Goal: Task Accomplishment & Management: Complete application form

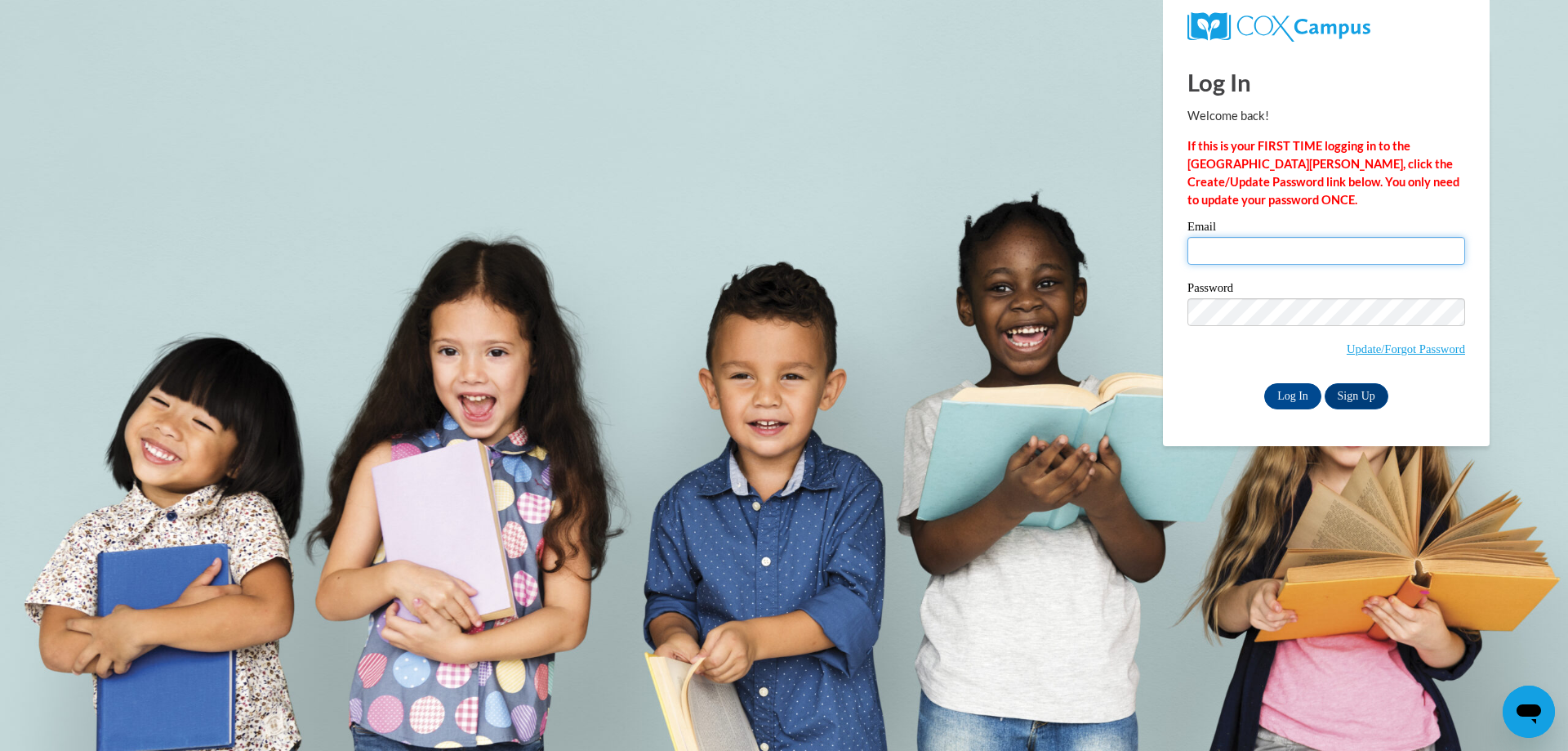
click at [1233, 256] on input "Email" at bounding box center [1326, 251] width 278 height 28
paste input "[EMAIL_ADDRESS][DOMAIN_NAME]"
type input "[EMAIL_ADDRESS][DOMAIN_NAME]"
click at [1264, 383] on input "Log In" at bounding box center [1292, 396] width 57 height 26
click at [1351, 516] on body "Log In Welcome back! If this is your FIRST TIME logging in to the NEW Cox Campu…" at bounding box center [784, 376] width 1568 height 751
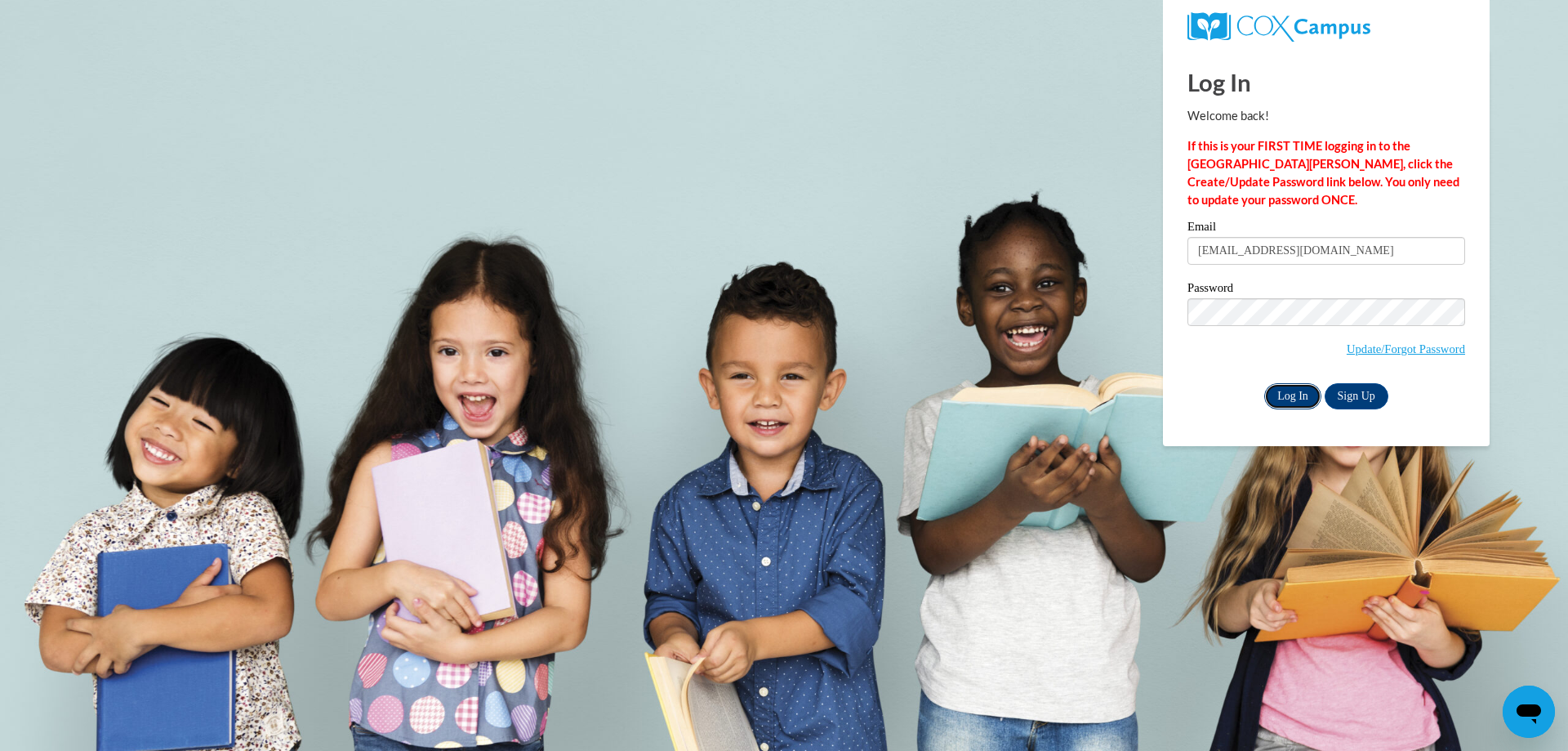
click at [1292, 388] on input "Log In" at bounding box center [1292, 396] width 57 height 26
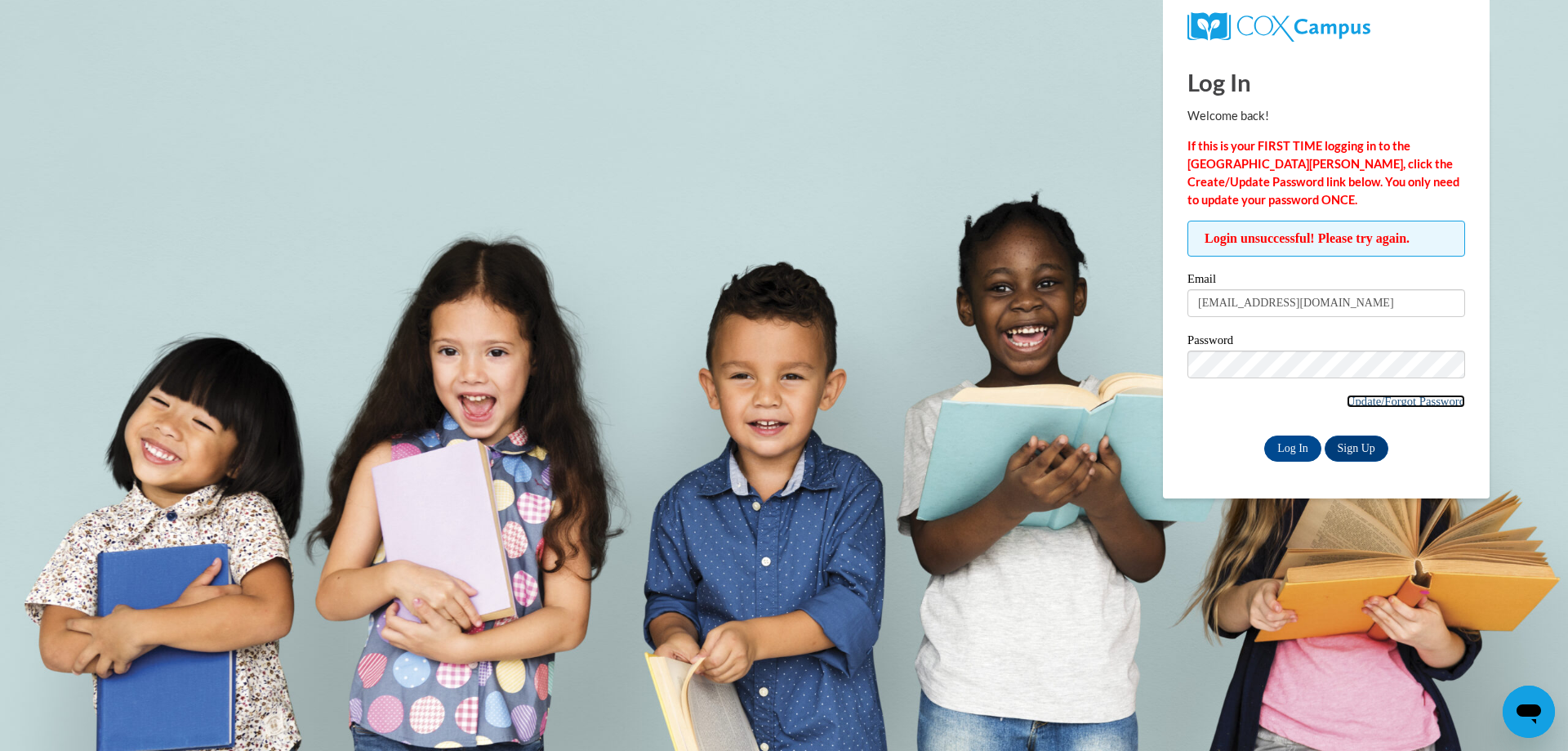
click at [1407, 405] on link "Update/Forgot Password" at bounding box center [1406, 401] width 119 height 13
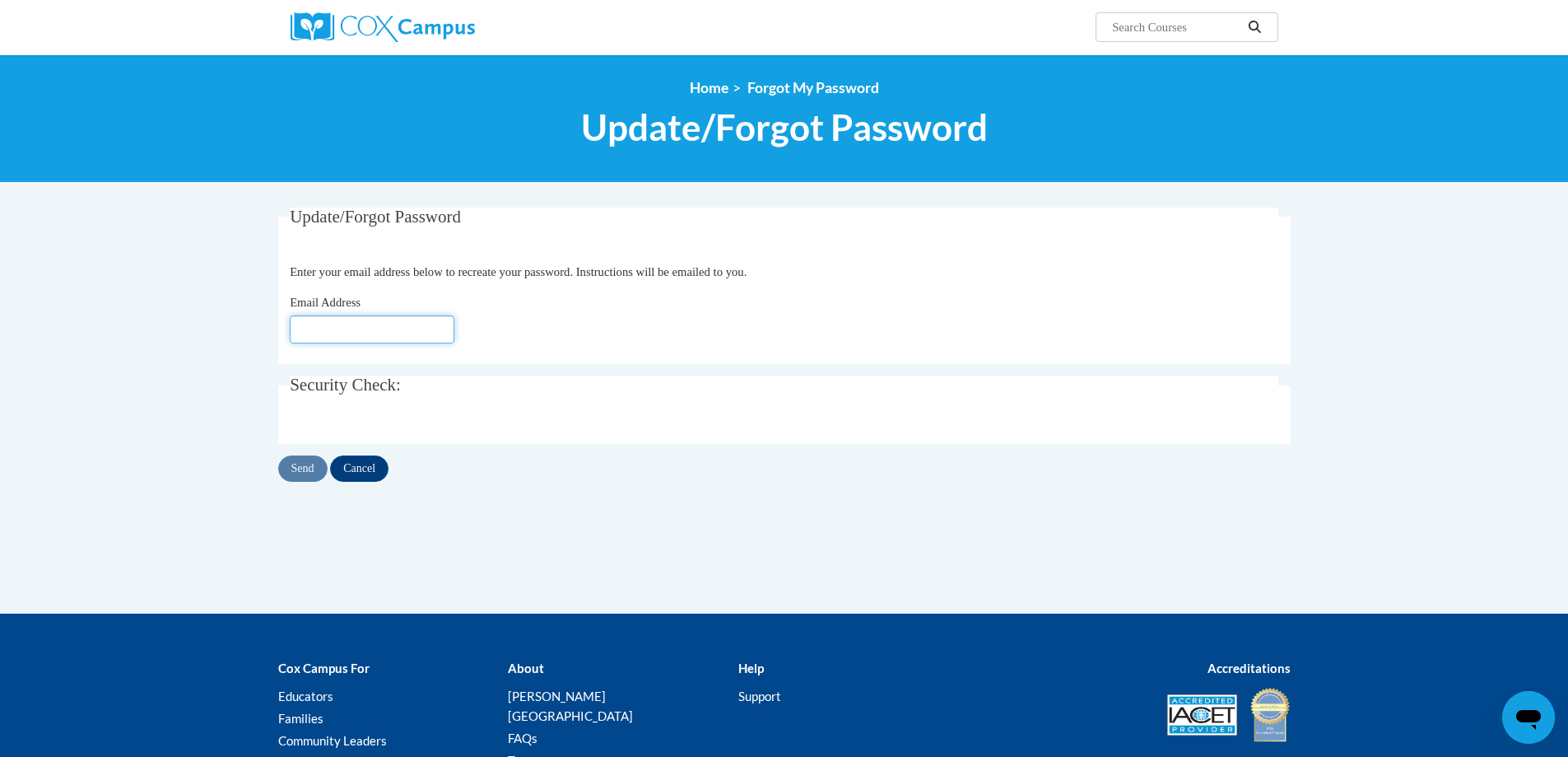
click at [333, 327] on input "Email Address" at bounding box center [371, 329] width 165 height 28
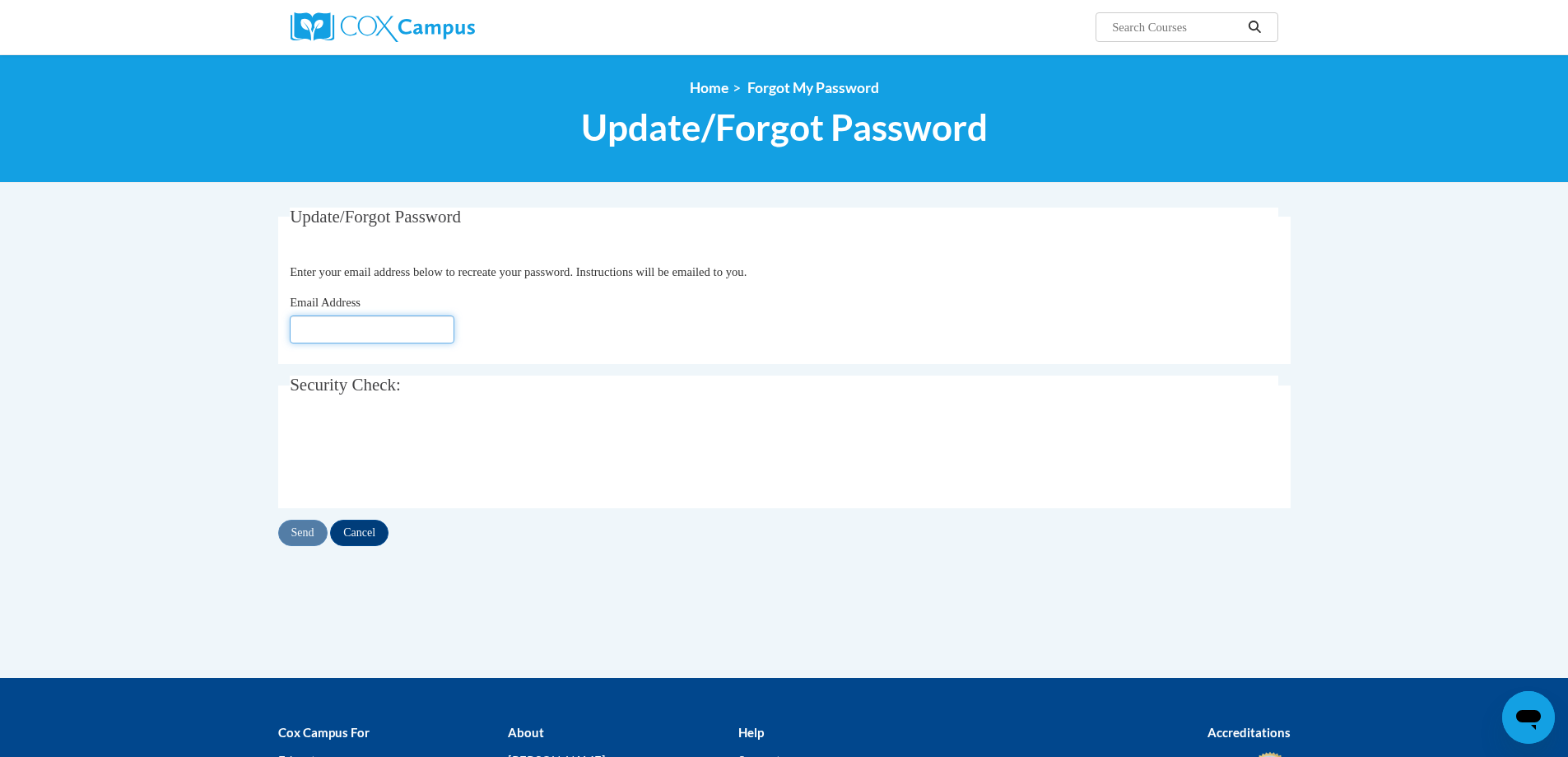
paste input "[EMAIL_ADDRESS][DOMAIN_NAME]"
type input "[EMAIL_ADDRESS][DOMAIN_NAME]"
click at [310, 528] on input "Send" at bounding box center [303, 533] width 49 height 26
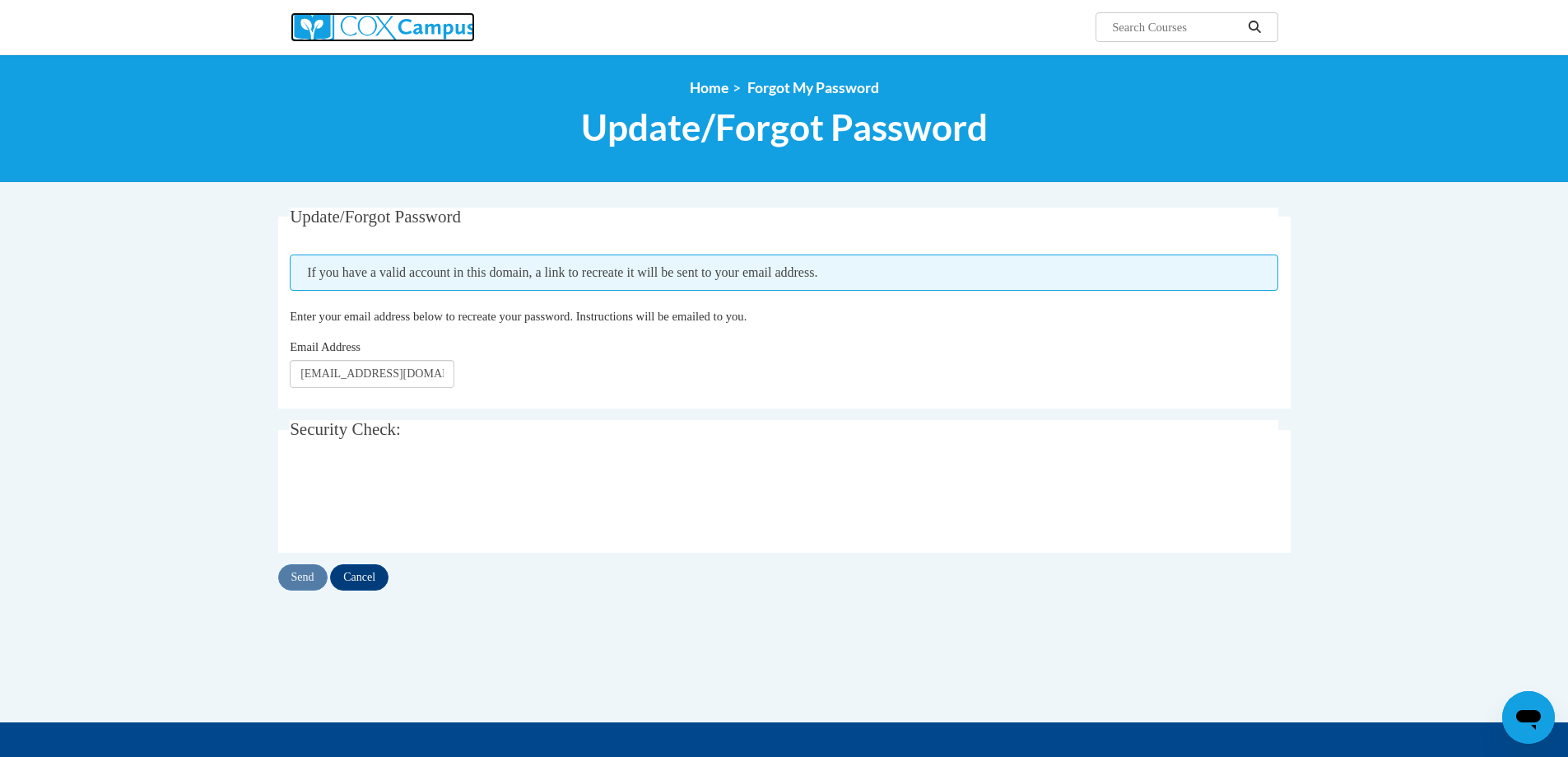
click at [414, 33] on img at bounding box center [383, 27] width 185 height 30
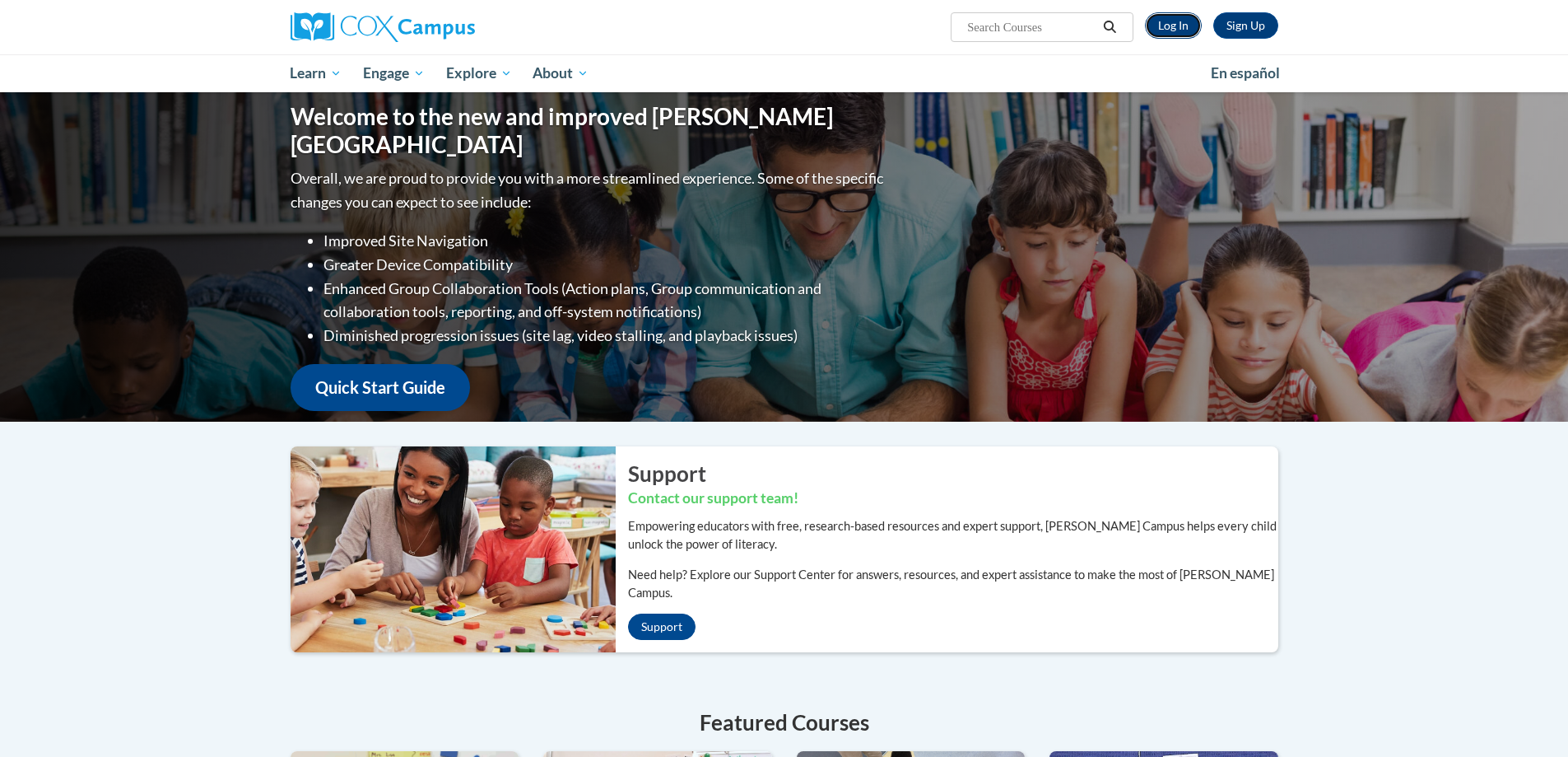
click at [1188, 31] on link "Log In" at bounding box center [1173, 26] width 57 height 26
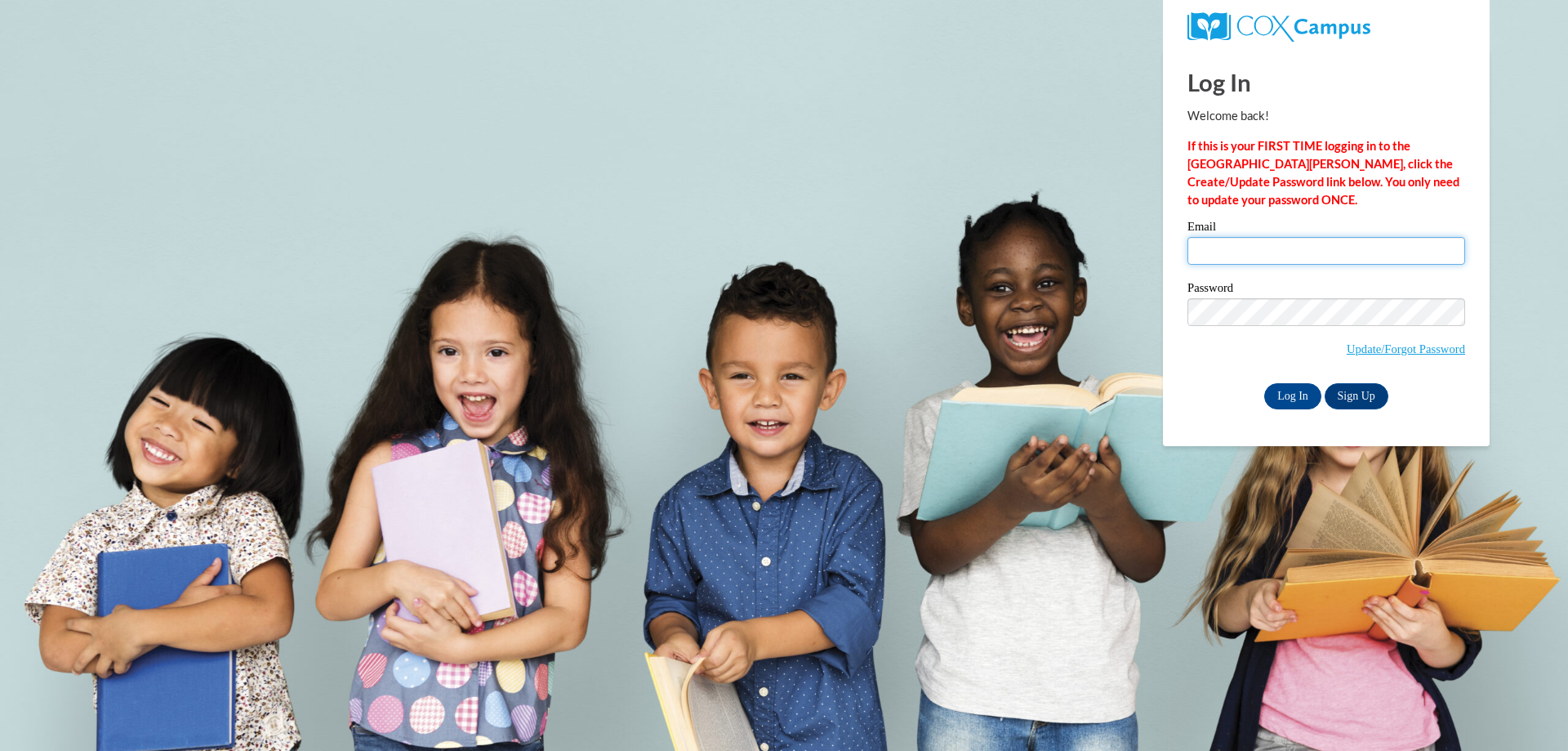
click at [1264, 254] on input "Email" at bounding box center [1326, 251] width 278 height 28
paste input "Mimi.stone54@gmail.com"
type input "Mimi.stone54@gmail.com"
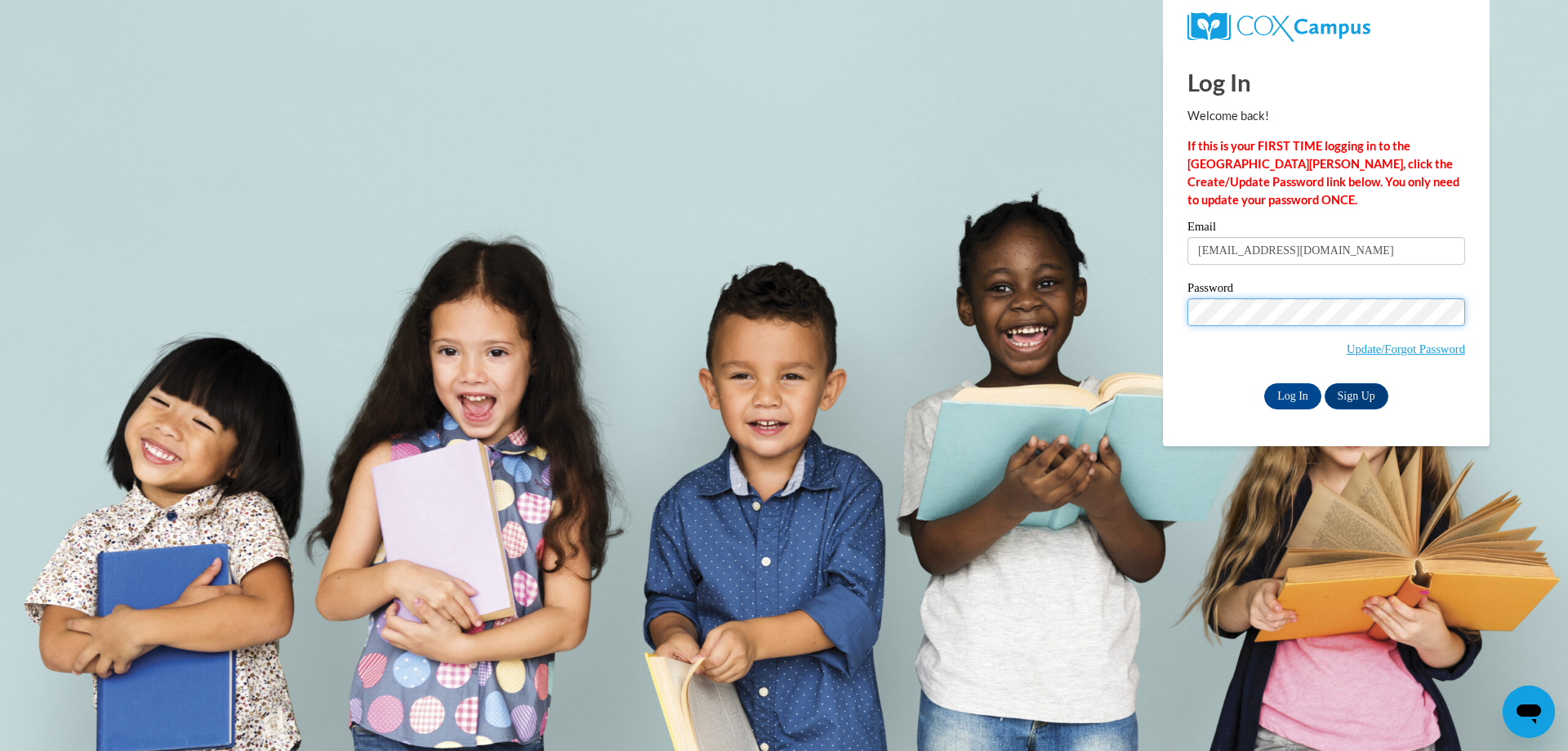
click at [1264, 383] on input "Log In" at bounding box center [1292, 396] width 57 height 26
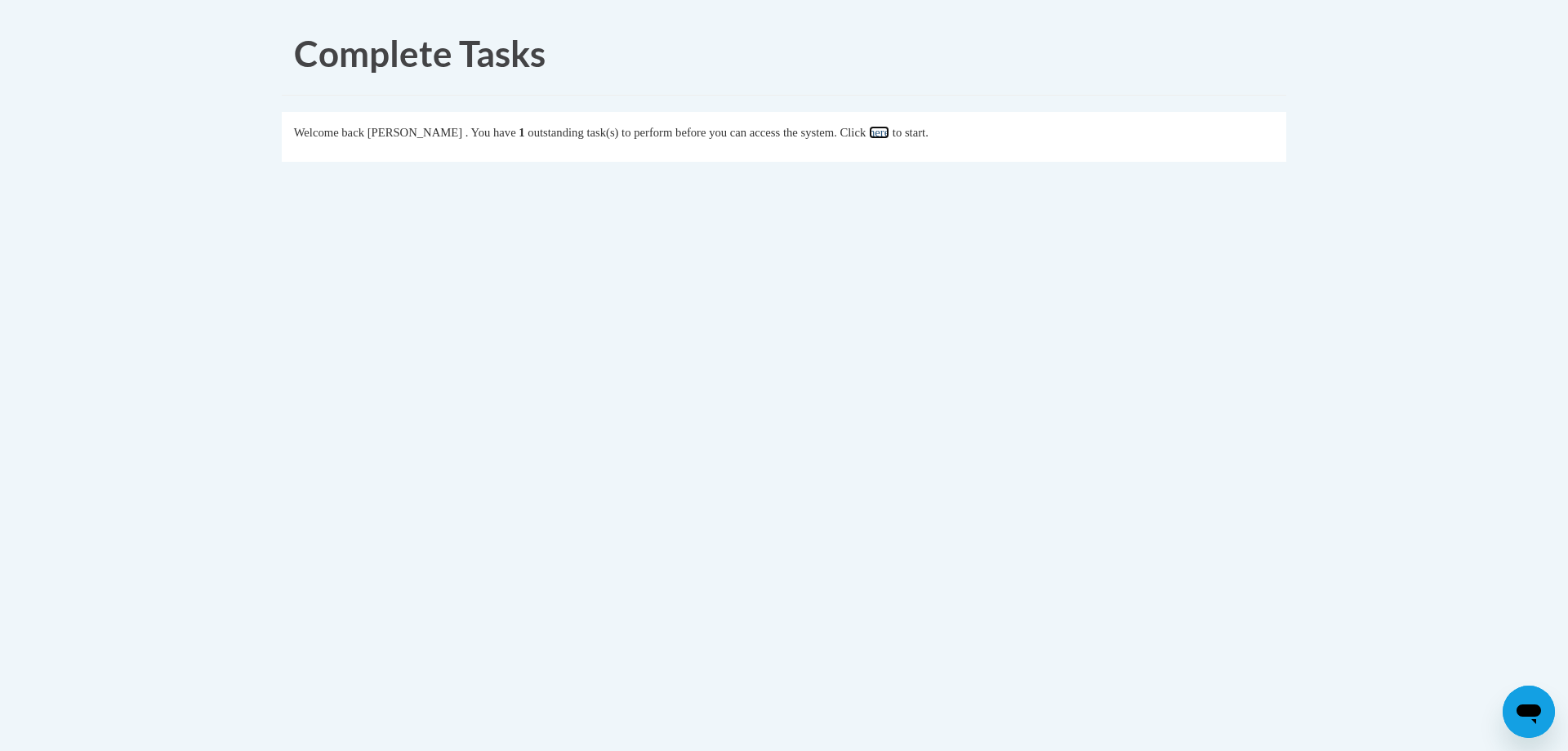
click at [890, 133] on link "here" at bounding box center [878, 132] width 20 height 13
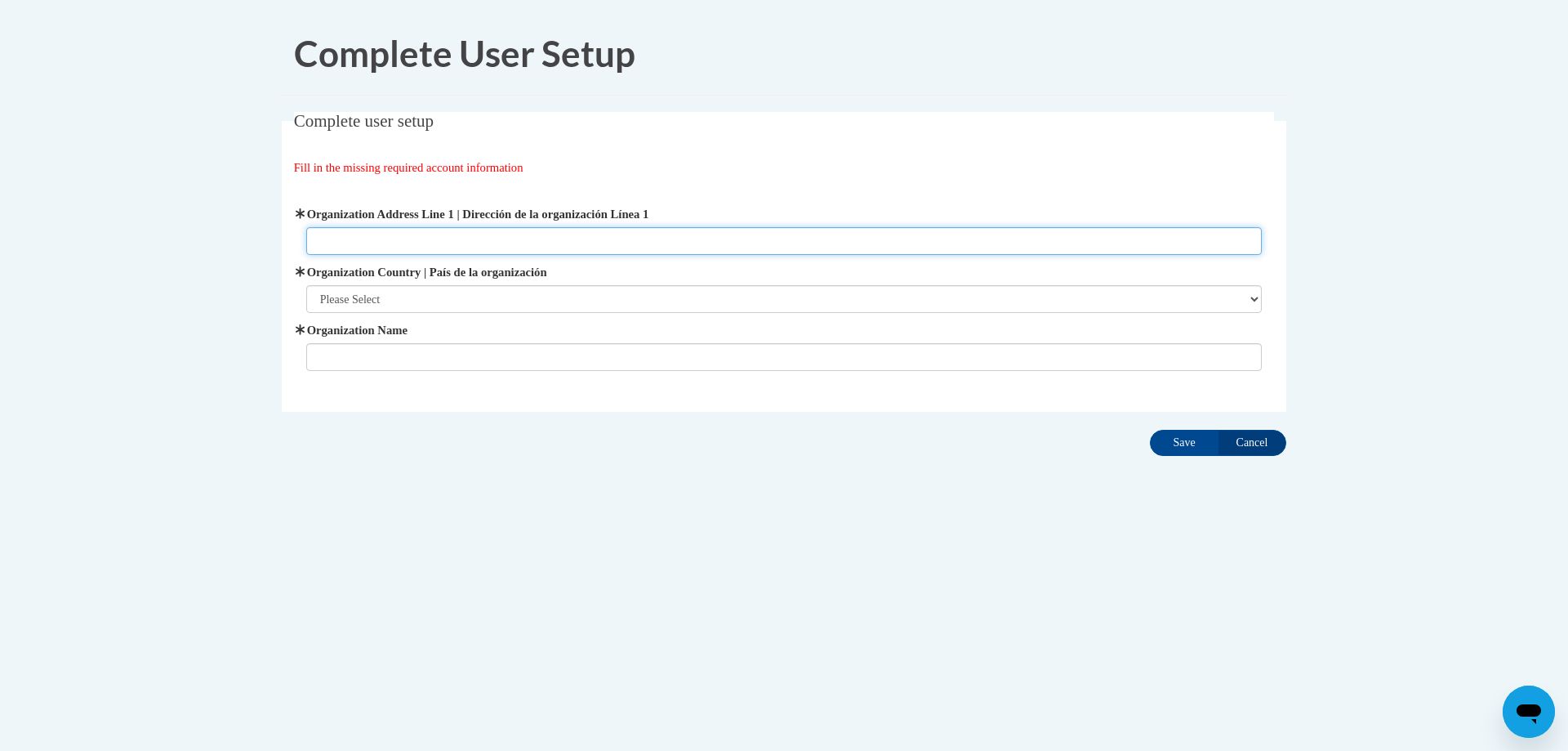
click at [389, 234] on input "Organization Address Line 1 | Dirección de la organización Línea 1" at bounding box center [784, 241] width 956 height 28
type input "600 E 71st Savannah Ga"
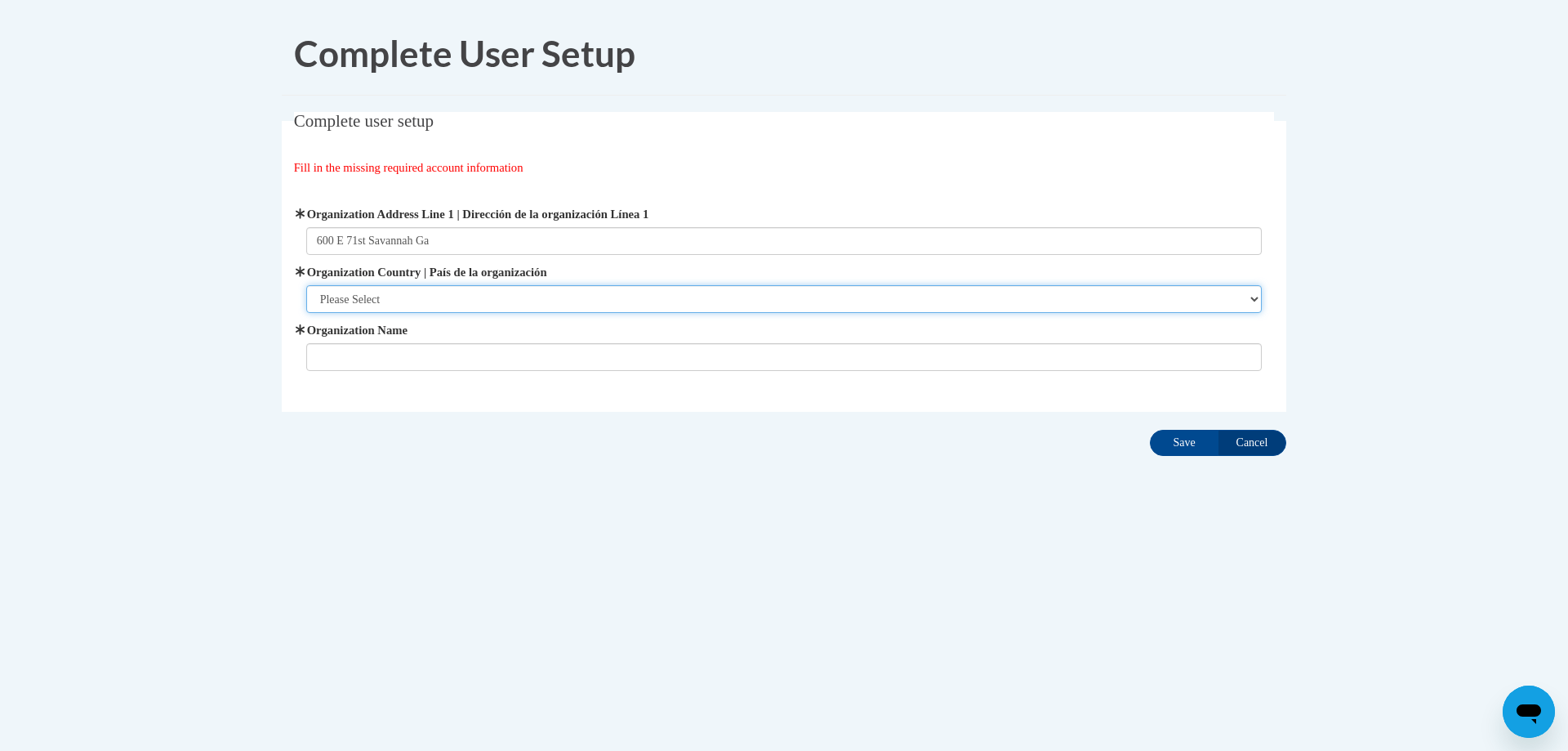
click at [424, 300] on select "Please Select United States | Estados Unidos Outside of the United States | Fue…" at bounding box center [784, 299] width 956 height 28
select select "ad49bcad-a171-4b2e-b99c-48b446064914"
click at [306, 285] on select "Please Select United States | Estados Unidos Outside of the United States | Fue…" at bounding box center [784, 299] width 956 height 28
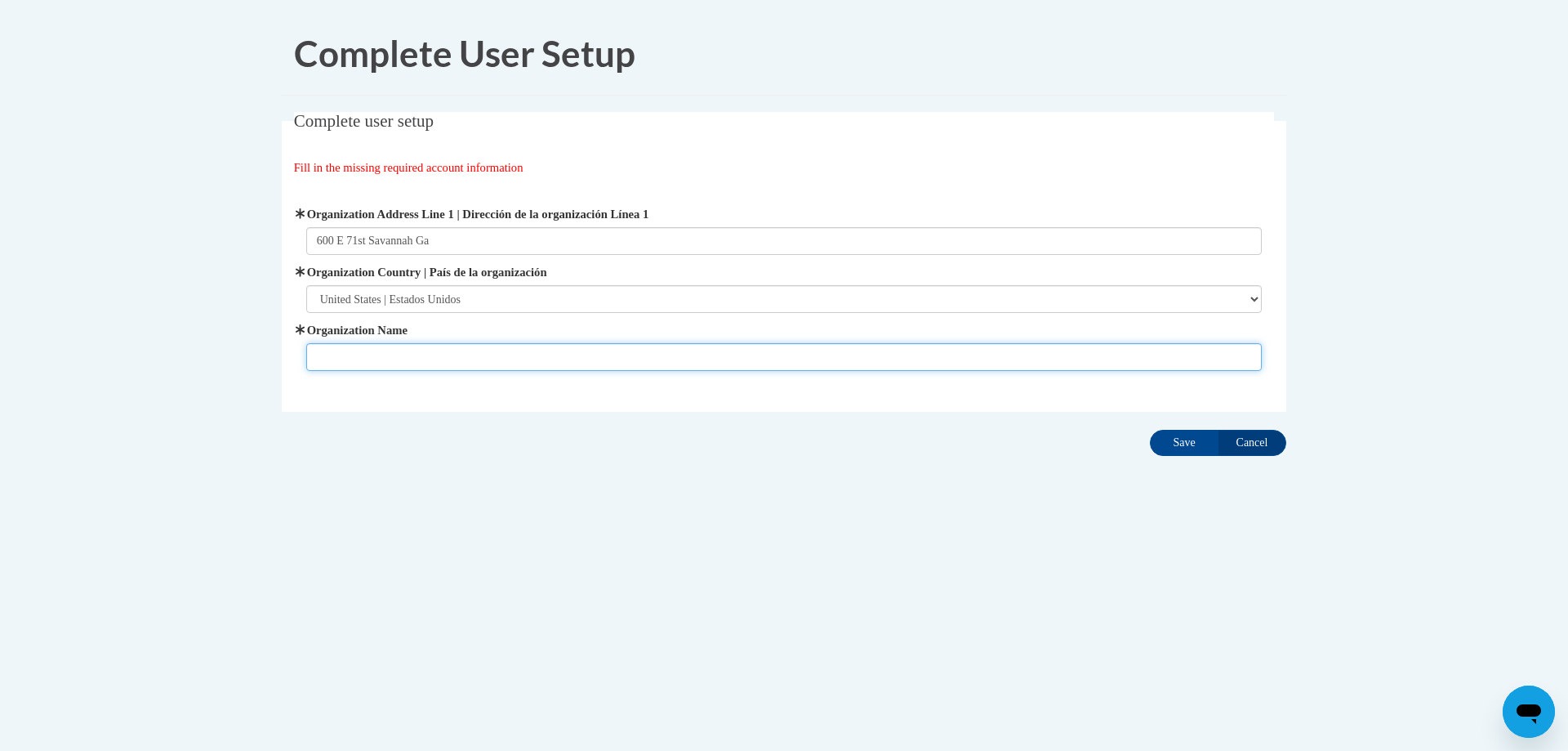
click at [396, 356] on input "Organization Name" at bounding box center [784, 357] width 956 height 28
type input "The Children's House"
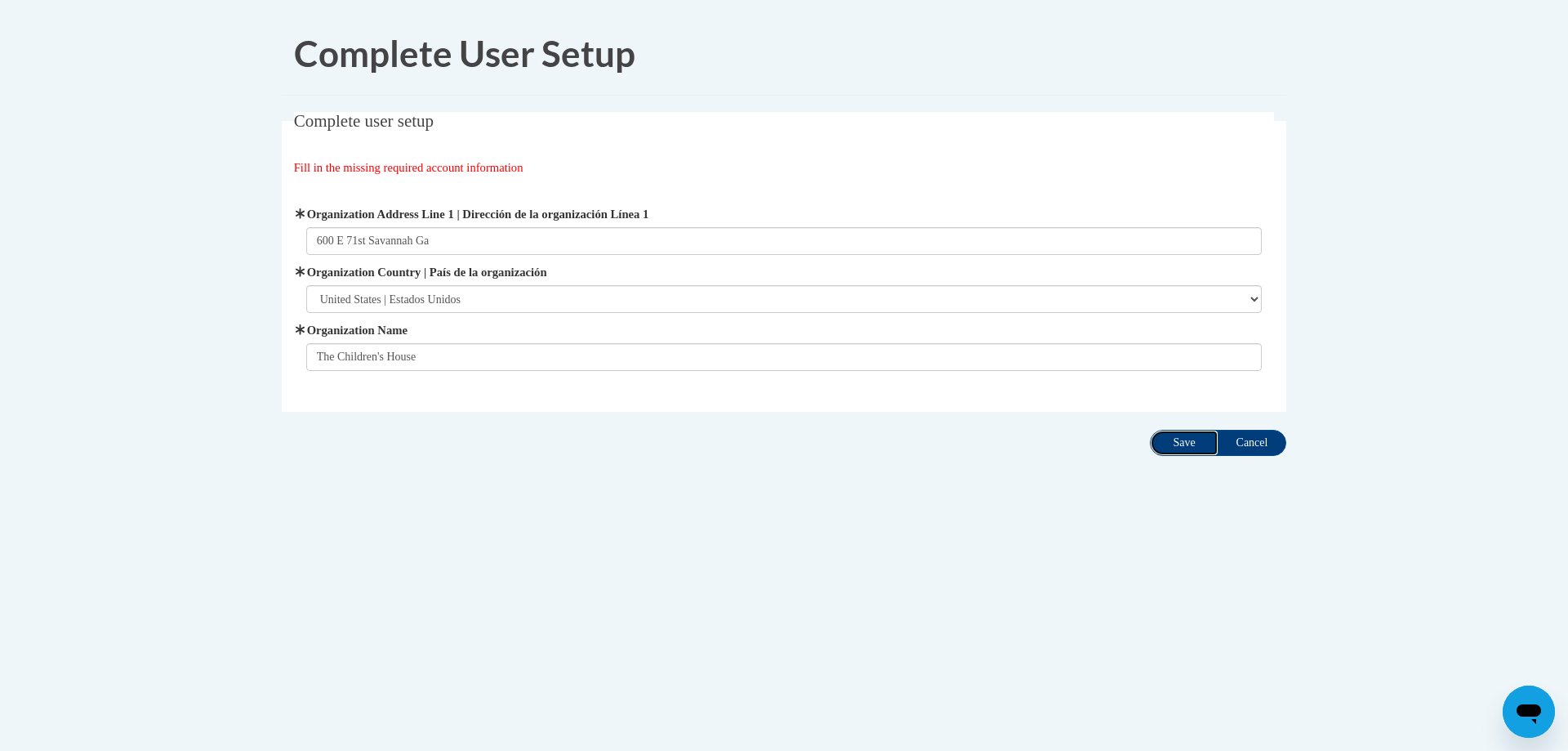
click at [1198, 440] on input "Save" at bounding box center [1184, 443] width 69 height 26
